Goal: Information Seeking & Learning: Understand process/instructions

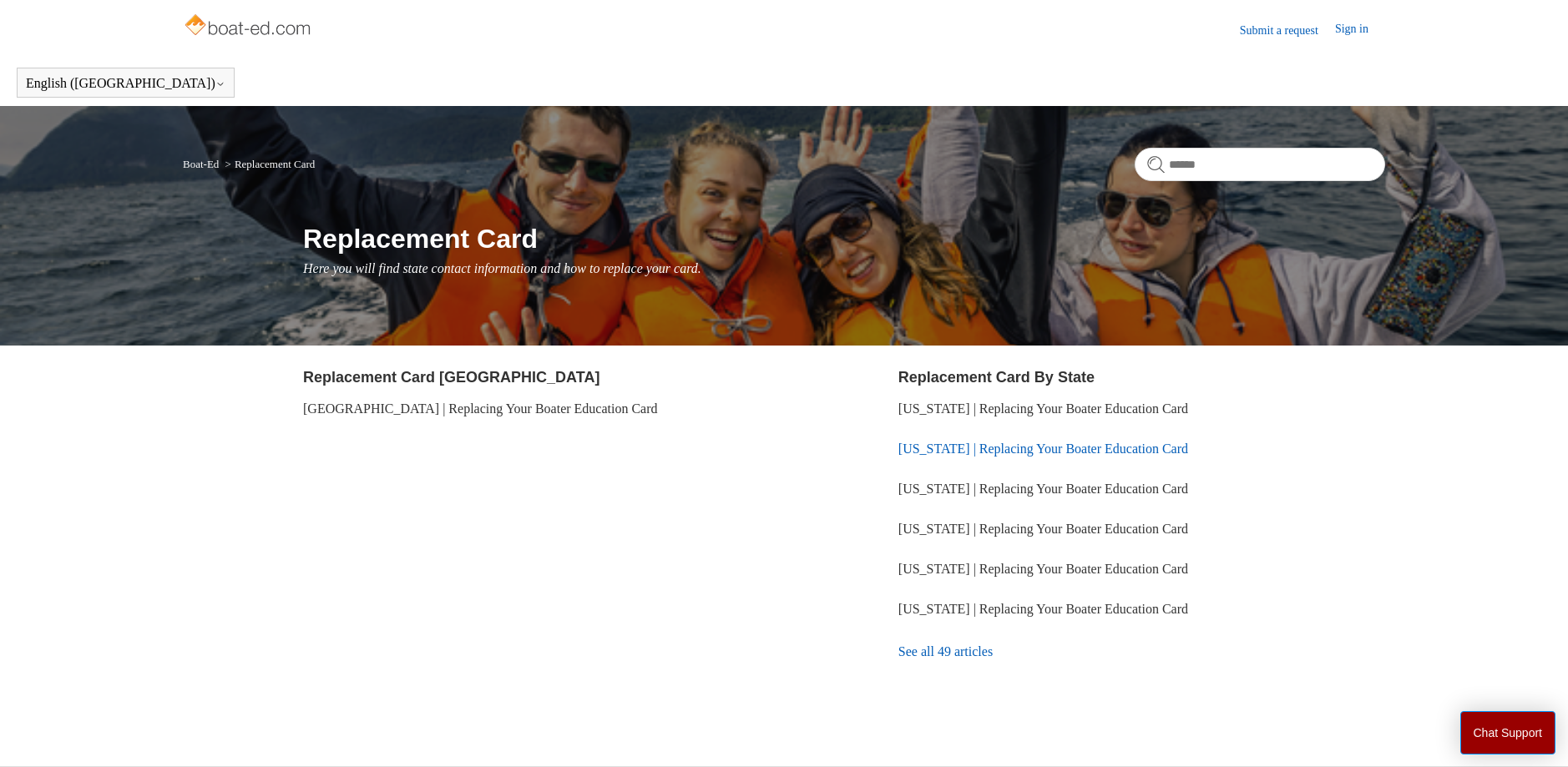
click at [975, 448] on link "[US_STATE] | Replacing Your Boater Education Card" at bounding box center [1042, 449] width 290 height 14
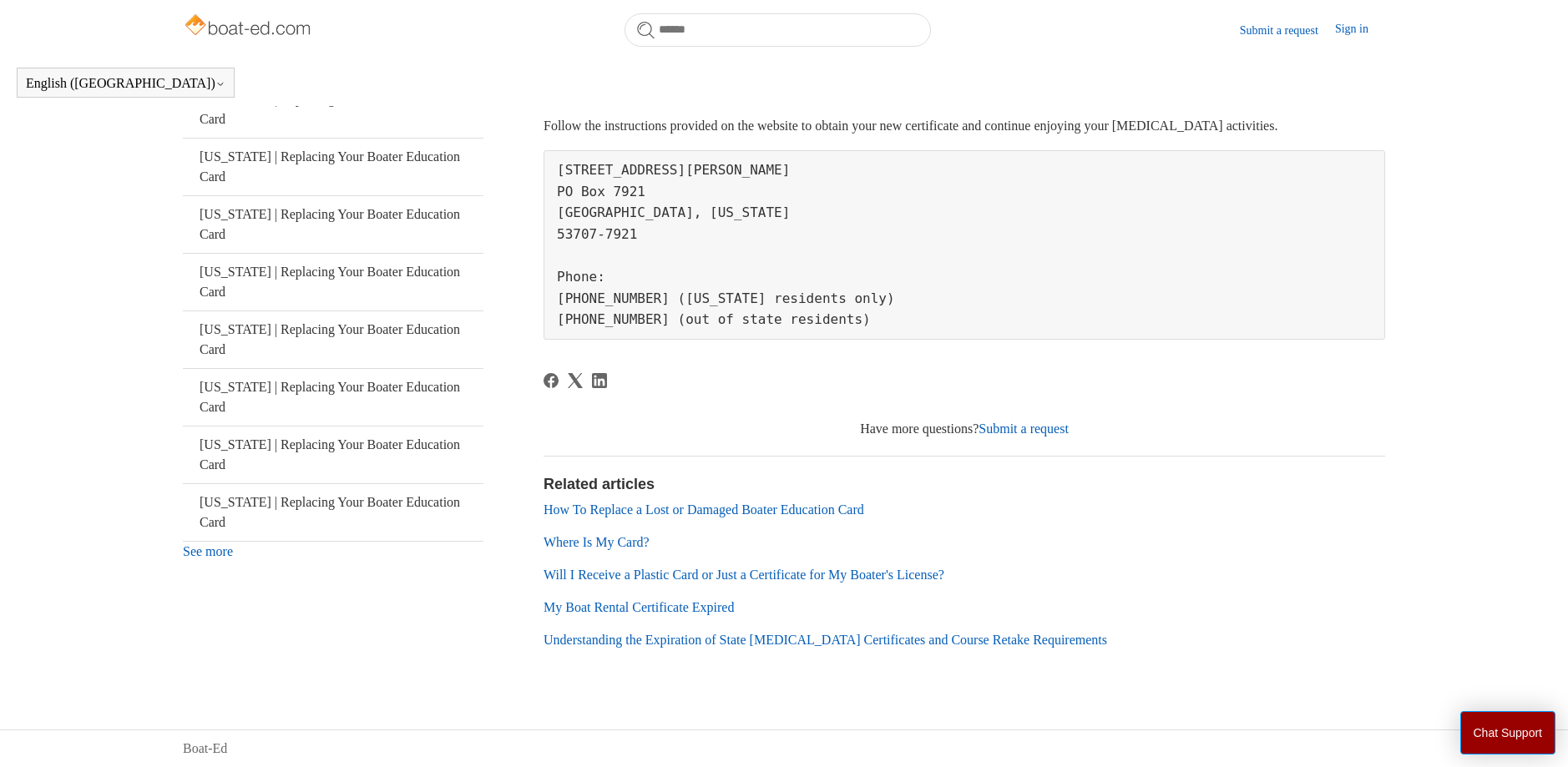
scroll to position [156, 0]
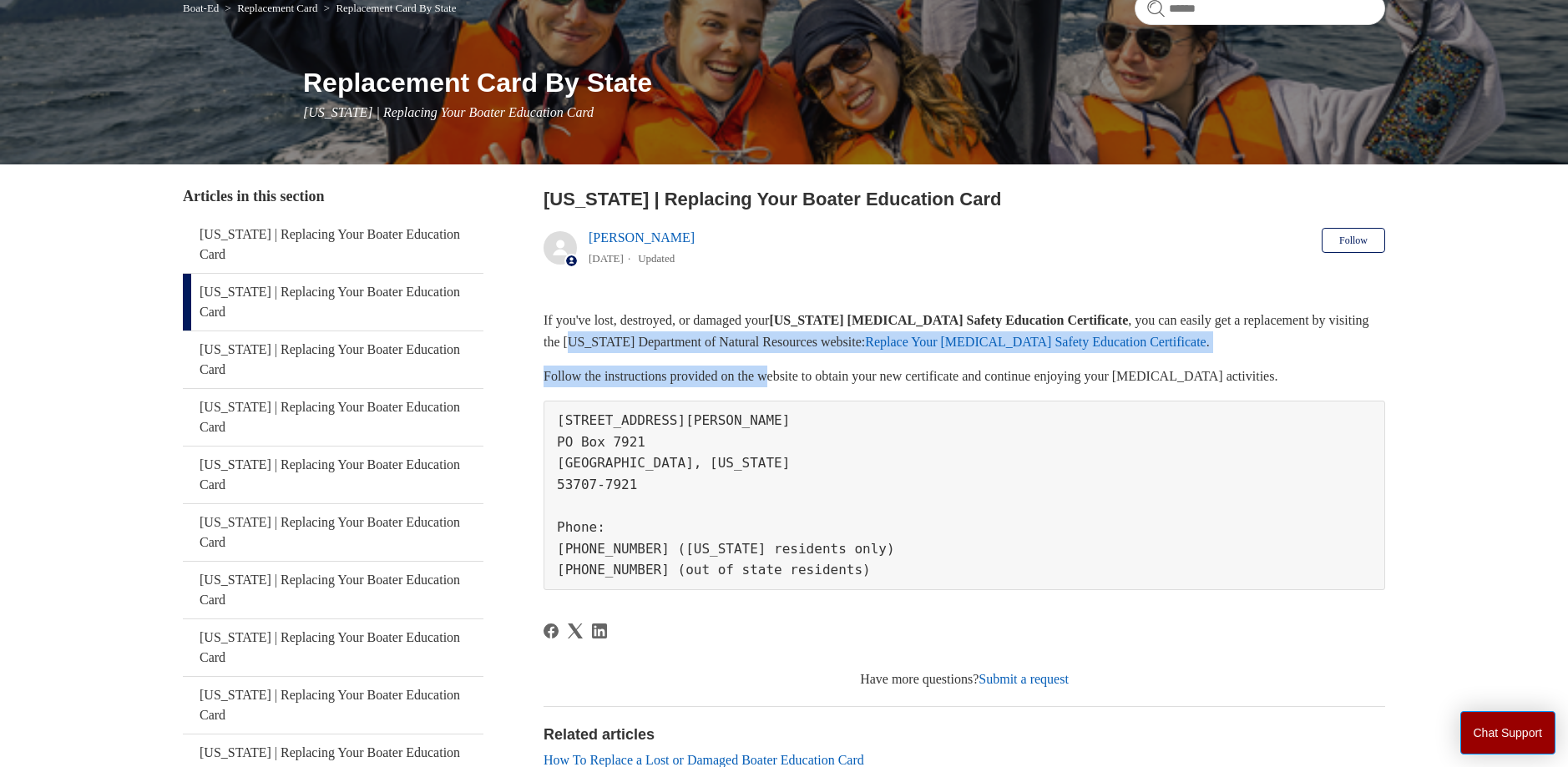
drag, startPoint x: 582, startPoint y: 344, endPoint x: 828, endPoint y: 373, distance: 247.7
click at [802, 372] on div "If you've lost, destroyed, or damaged your Wisconsin Boating Safety Education C…" at bounding box center [964, 449] width 842 height 280
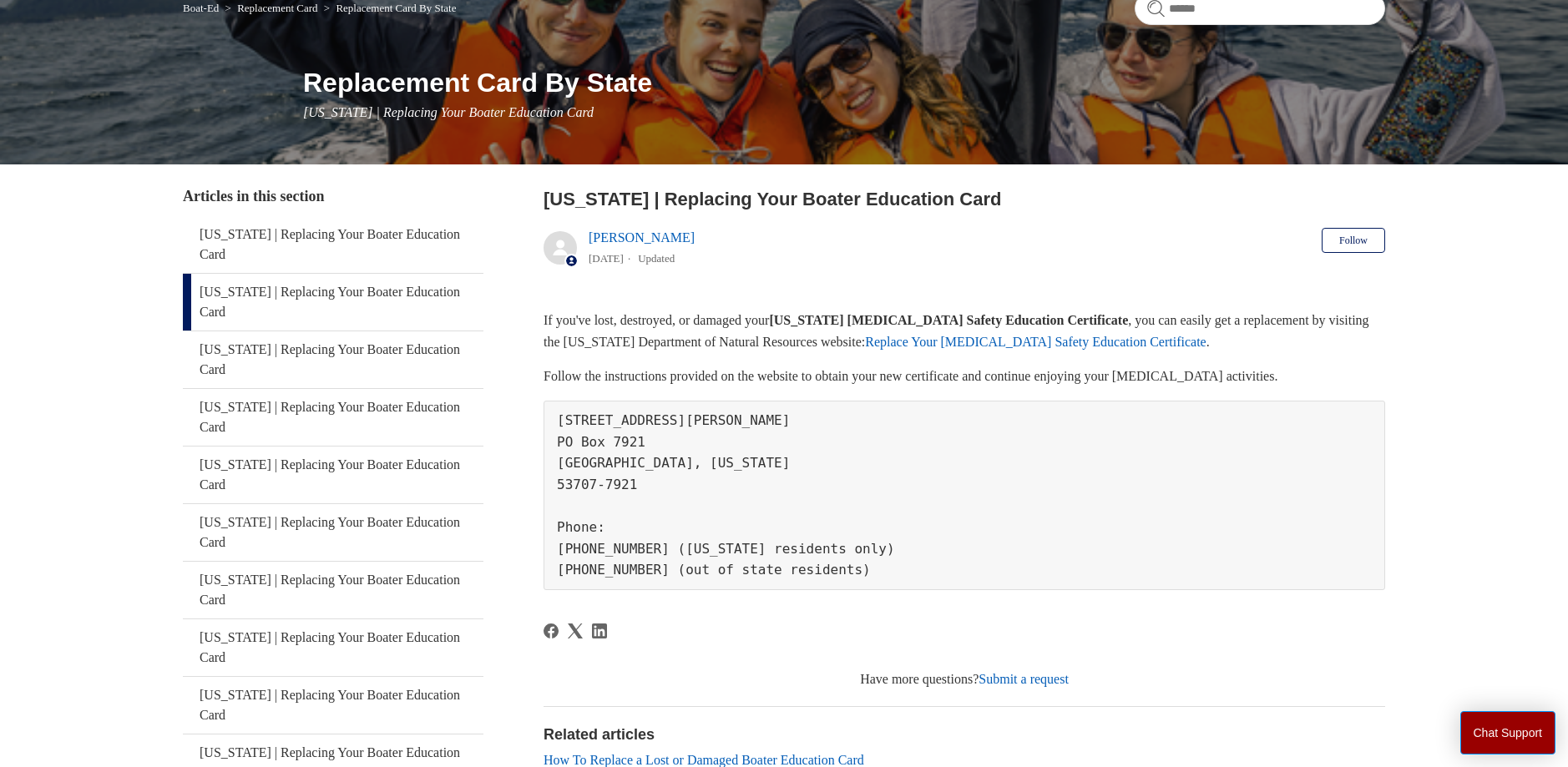
click at [864, 373] on p "Follow the instructions provided on the website to obtain your new certificate …" at bounding box center [964, 376] width 842 height 21
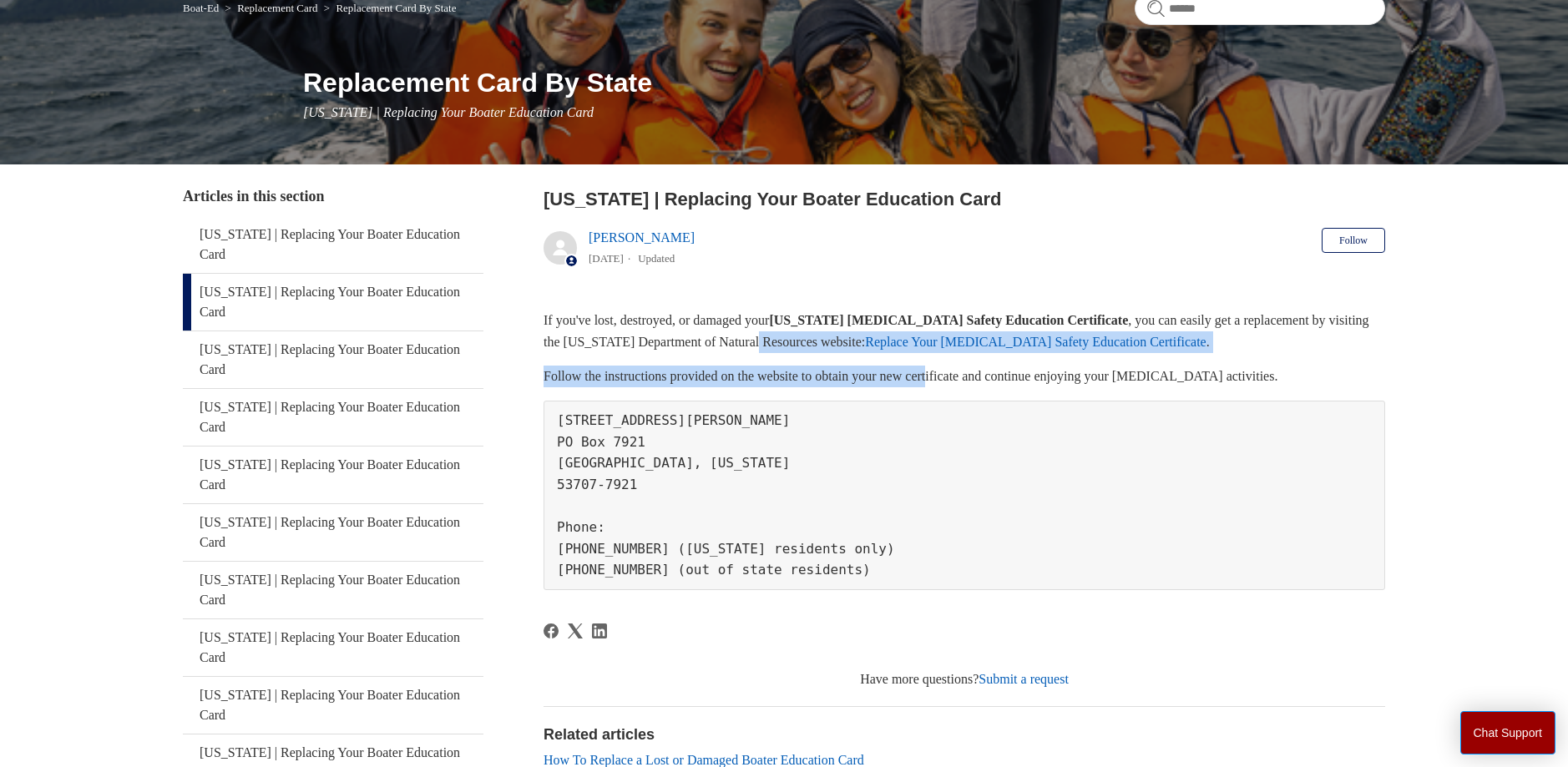
drag, startPoint x: 962, startPoint y: 386, endPoint x: 716, endPoint y: 333, distance: 251.6
click at [765, 342] on div "If you've lost, destroyed, or damaged your Wisconsin Boating Safety Education C…" at bounding box center [964, 449] width 842 height 280
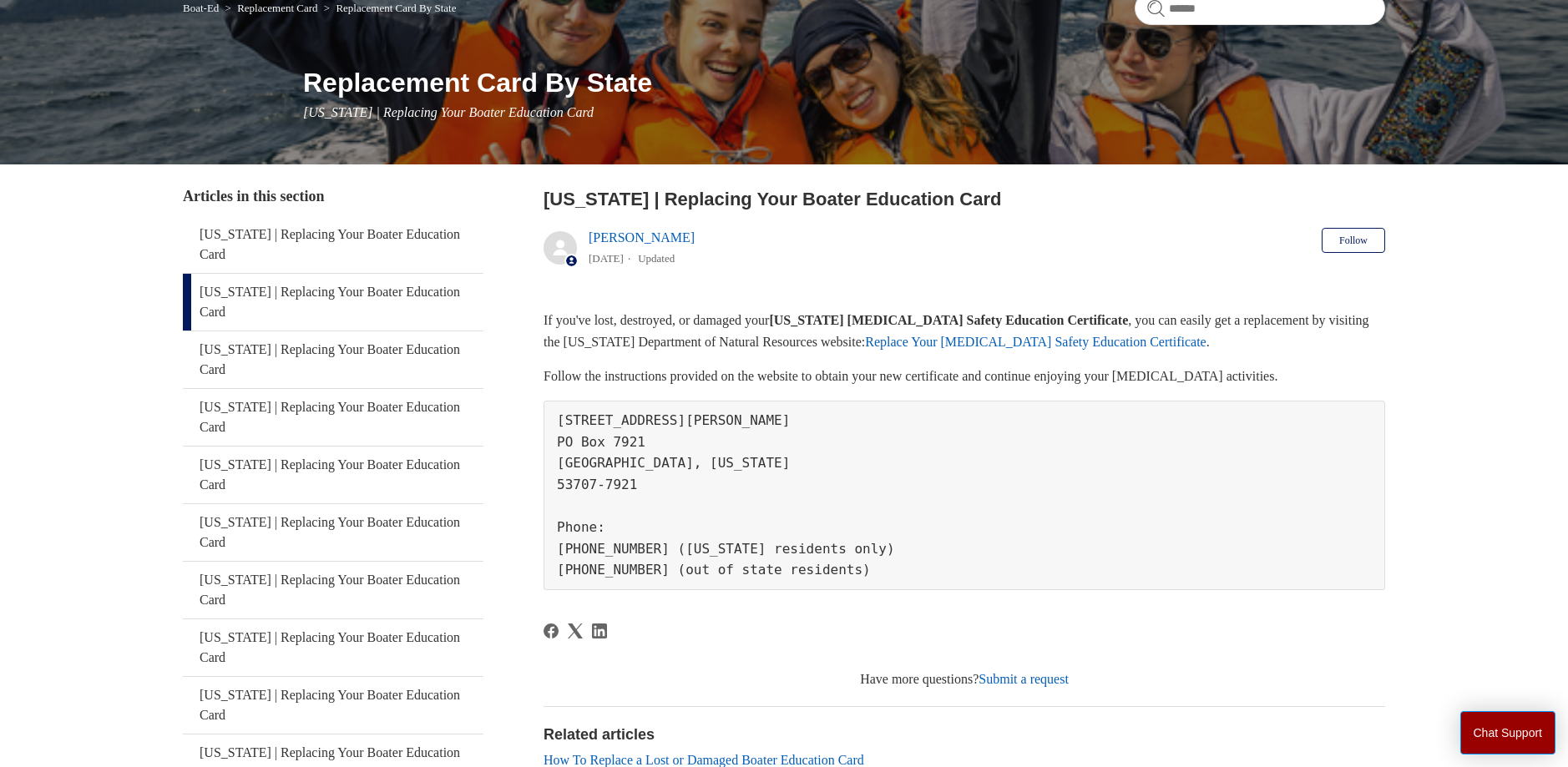
click at [699, 330] on p "If you've lost, destroyed, or damaged your Wisconsin Boating Safety Education C…" at bounding box center [964, 331] width 842 height 43
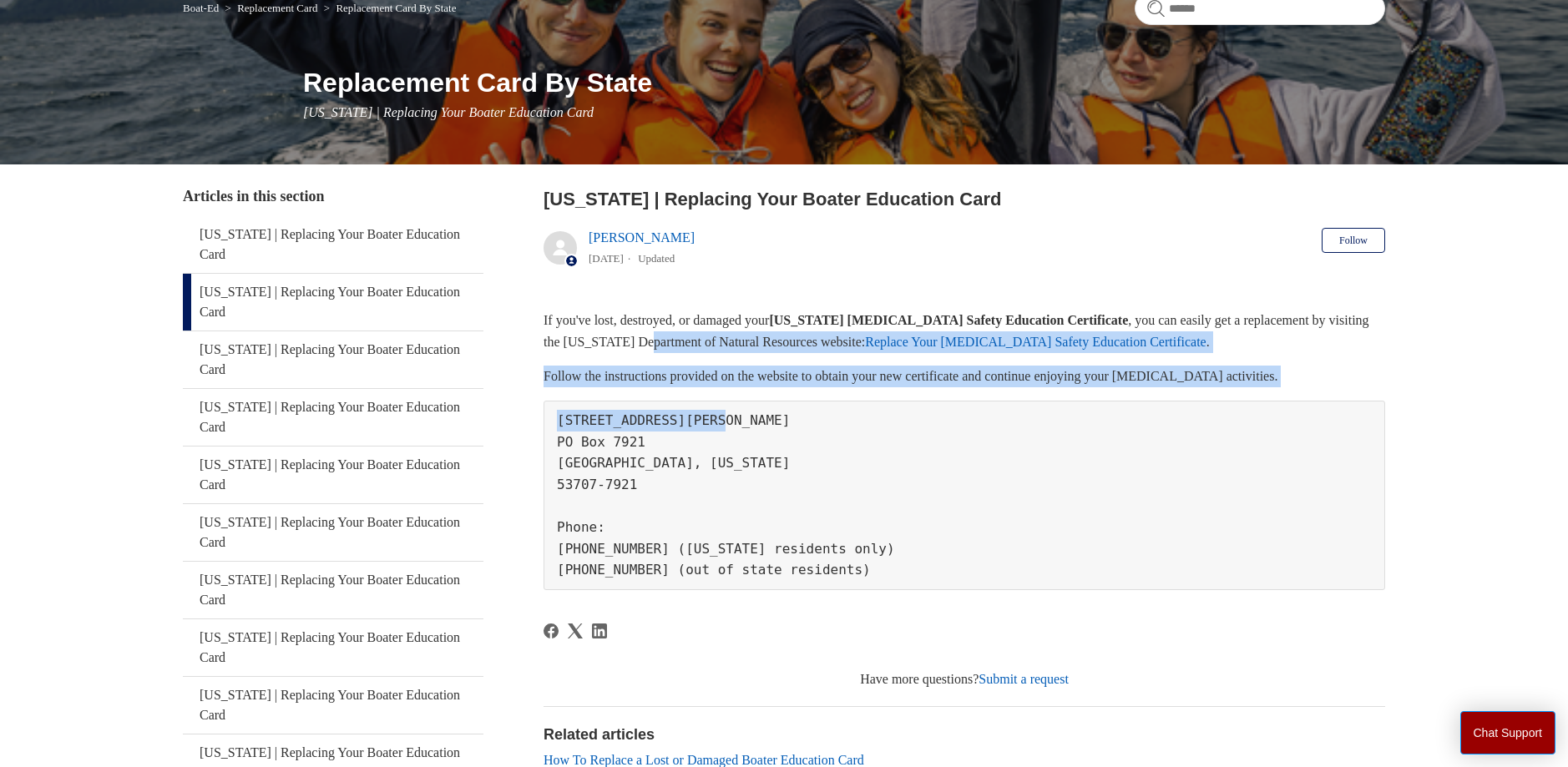
drag, startPoint x: 817, startPoint y: 381, endPoint x: 853, endPoint y: 414, distance: 48.8
click at [834, 401] on div "If you've lost, destroyed, or damaged your Wisconsin Boating Safety Education C…" at bounding box center [964, 449] width 842 height 280
click at [745, 383] on p "Follow the instructions provided on the website to obtain your new certificate …" at bounding box center [964, 376] width 842 height 21
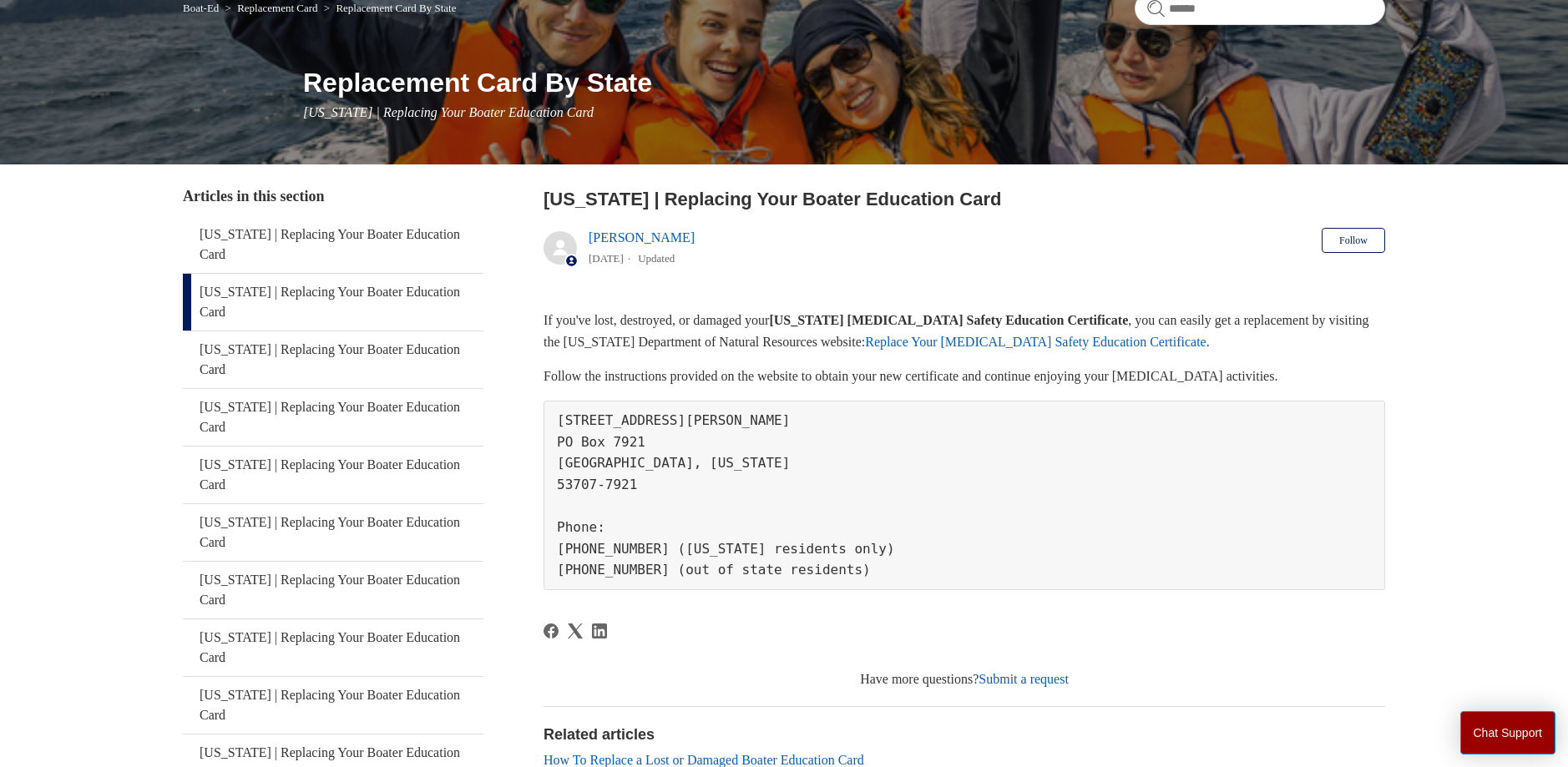
click at [967, 346] on link "Replace Your Boating Safety Education Certificate" at bounding box center [1035, 342] width 341 height 14
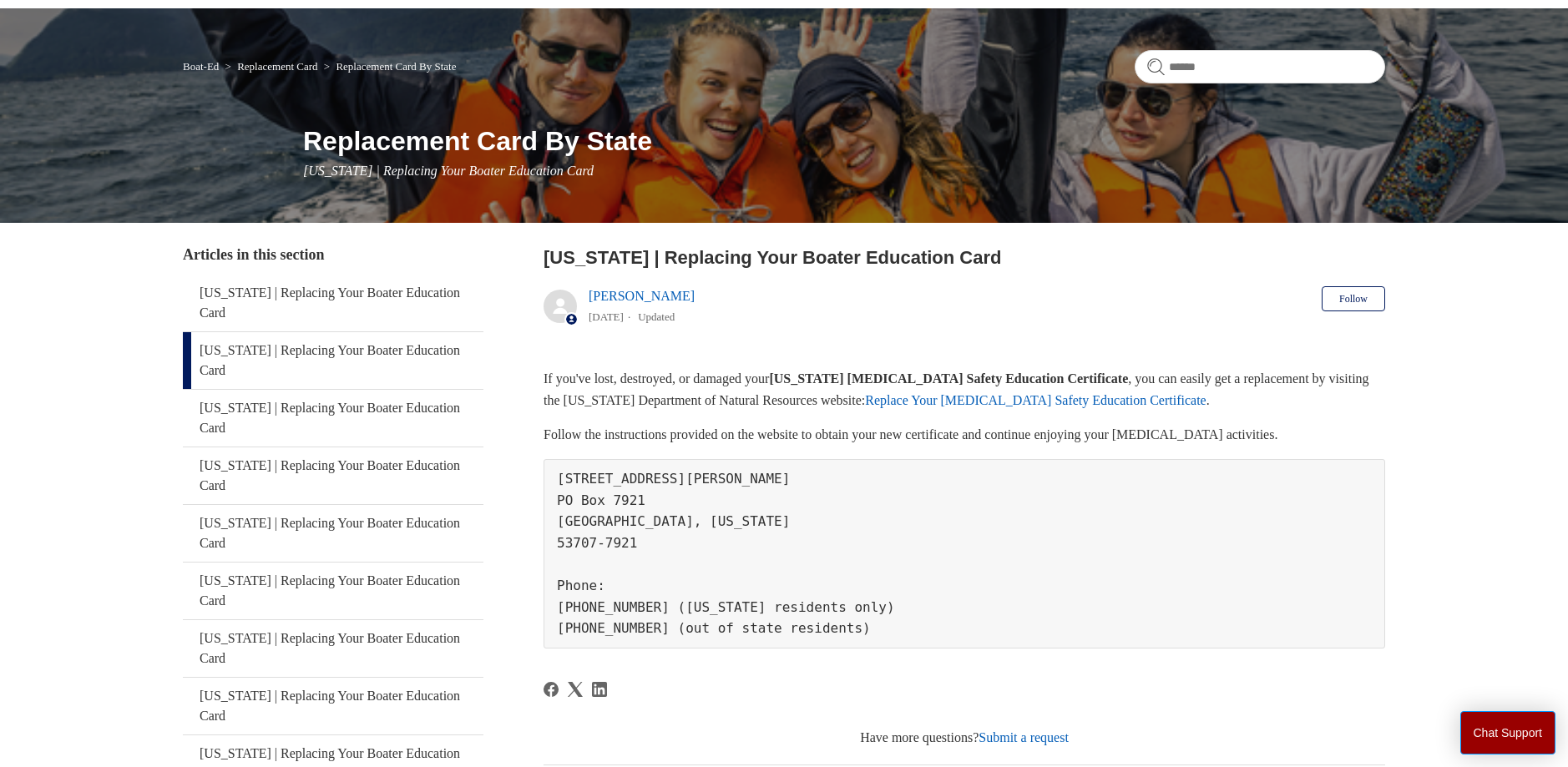
scroll to position [0, 0]
